Goal: Transaction & Acquisition: Subscribe to service/newsletter

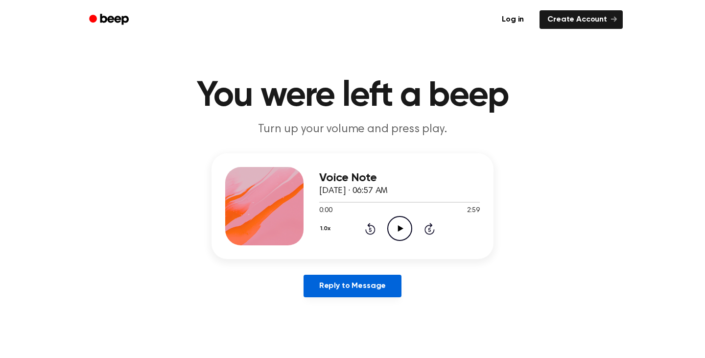
click at [369, 286] on link "Reply to Message" at bounding box center [353, 286] width 98 height 23
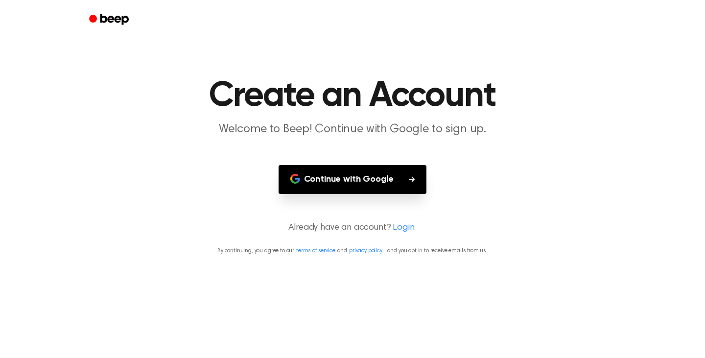
click at [359, 185] on button "Continue with Google" at bounding box center [353, 179] width 148 height 29
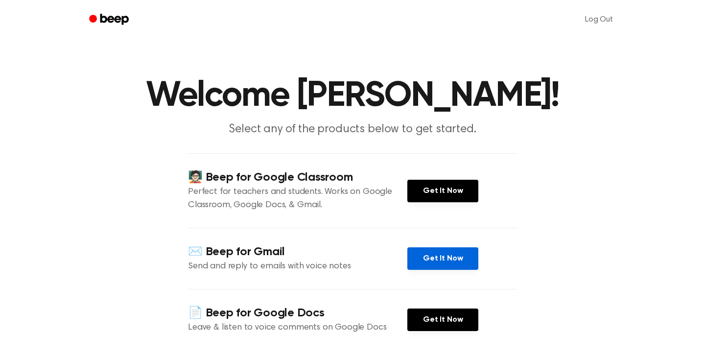
click at [447, 258] on link "Get It Now" at bounding box center [442, 258] width 71 height 23
